Goal: Navigation & Orientation: Find specific page/section

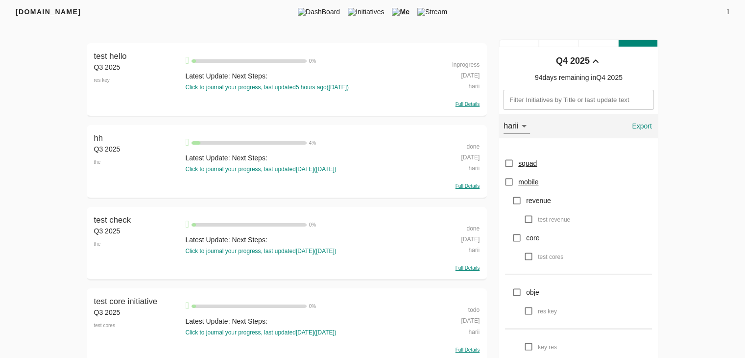
click at [678, 193] on div "Filters Q4 2025 test hello Q3 2025 res key test hello 0 % Latest Update: Next S…" at bounding box center [372, 327] width 627 height 576
